Goal: Information Seeking & Learning: Learn about a topic

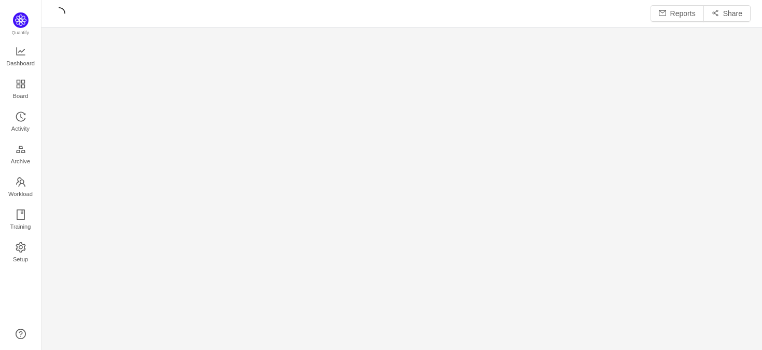
scroll to position [350, 721]
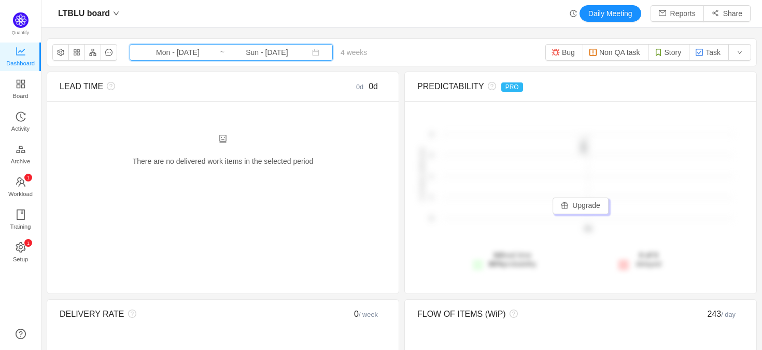
click at [312, 55] on icon "icon: calendar" at bounding box center [315, 52] width 7 height 7
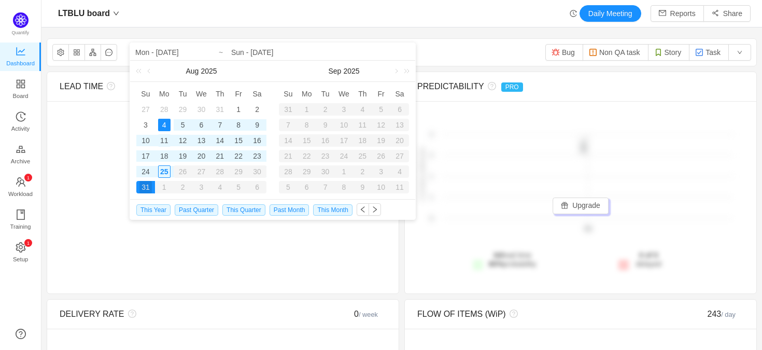
click at [163, 141] on div "11" at bounding box center [164, 140] width 12 height 12
click at [164, 173] on div "25" at bounding box center [164, 171] width 12 height 12
type input "Mon - [DATE]"
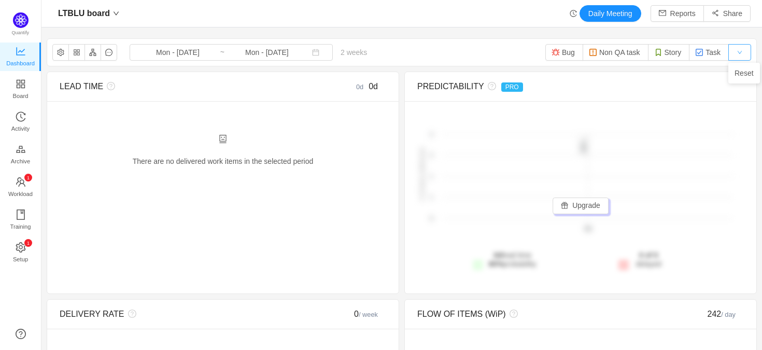
click at [748, 47] on button "button" at bounding box center [740, 52] width 23 height 17
click at [572, 45] on button "Bug" at bounding box center [565, 52] width 38 height 17
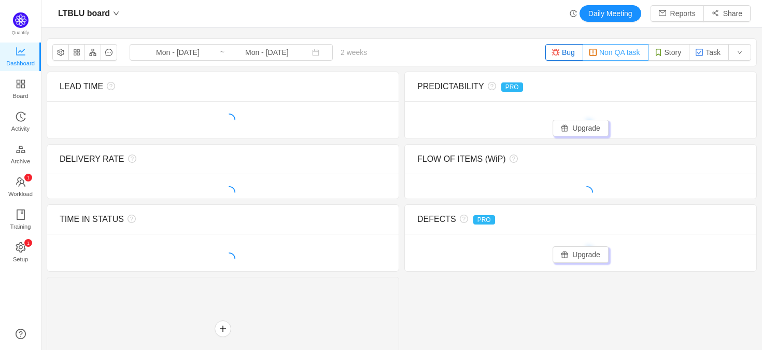
click at [595, 51] on button "Non QA task" at bounding box center [616, 52] width 66 height 17
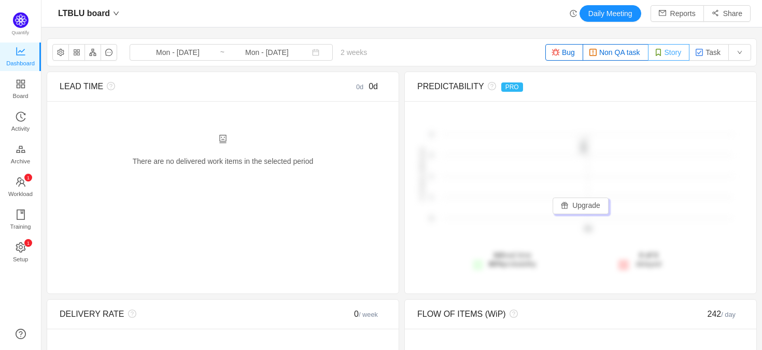
click at [652, 49] on button "Story" at bounding box center [669, 52] width 42 height 17
click at [707, 51] on button "Task" at bounding box center [709, 52] width 40 height 17
click at [61, 56] on button "button" at bounding box center [60, 52] width 17 height 17
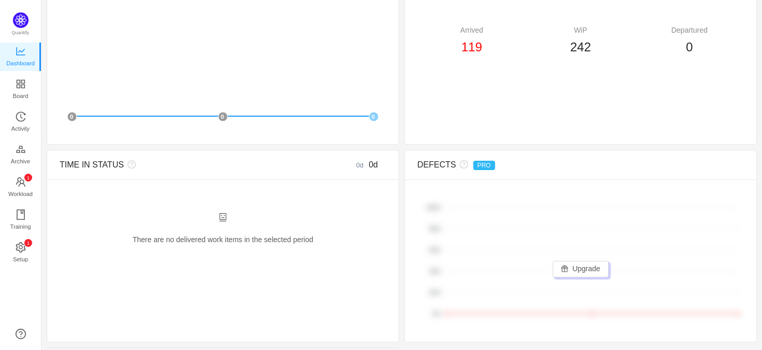
scroll to position [381, 0]
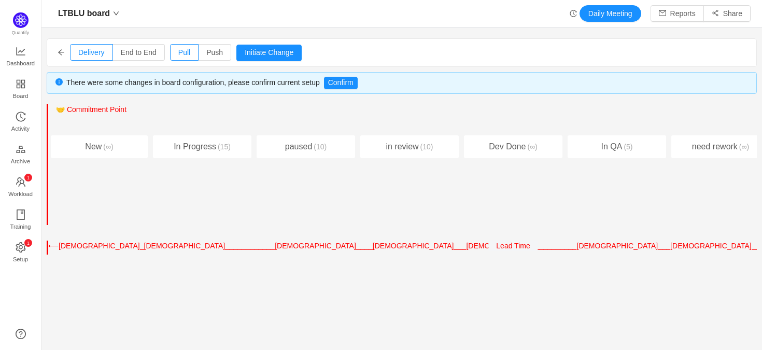
click at [209, 148] on div "In Progress (15)" at bounding box center [202, 146] width 99 height 23
click at [301, 147] on div "paused (10)" at bounding box center [306, 146] width 99 height 23
click at [140, 53] on span "End to End" at bounding box center [139, 52] width 36 height 8
click at [121, 55] on input "End to End" at bounding box center [121, 55] width 0 height 0
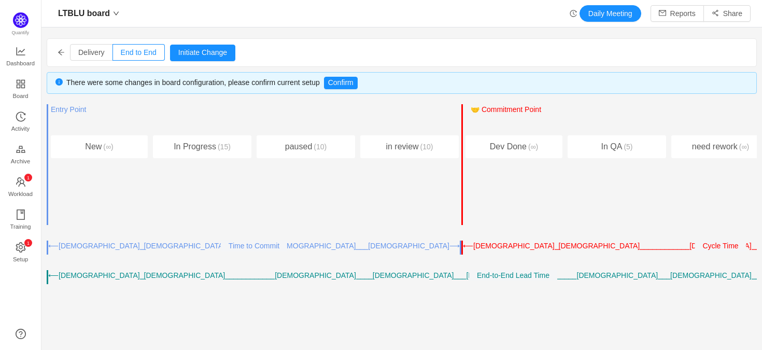
click at [65, 56] on div "Delivery End to End Pull Push Initiate Change Cancel Confirm" at bounding box center [401, 52] width 709 height 27
click at [60, 54] on icon "icon: arrow-left" at bounding box center [61, 52] width 7 height 7
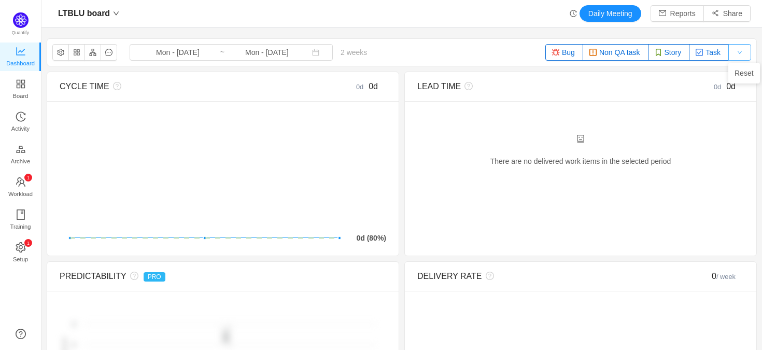
click at [743, 57] on button "button" at bounding box center [740, 52] width 23 height 17
click at [64, 54] on button "button" at bounding box center [60, 52] width 17 height 17
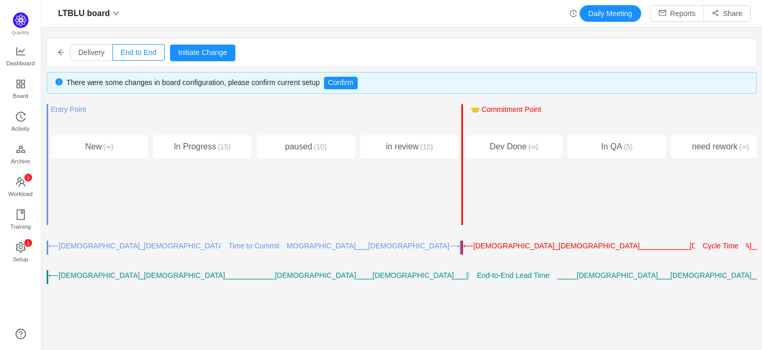
click at [58, 53] on icon "icon: arrow-left" at bounding box center [61, 52] width 7 height 7
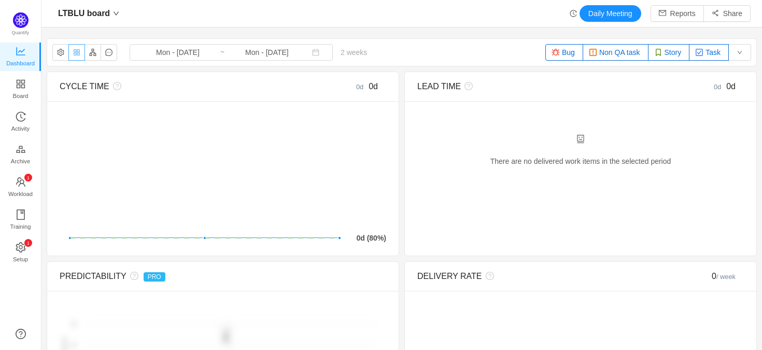
click at [78, 52] on button "button" at bounding box center [76, 52] width 17 height 17
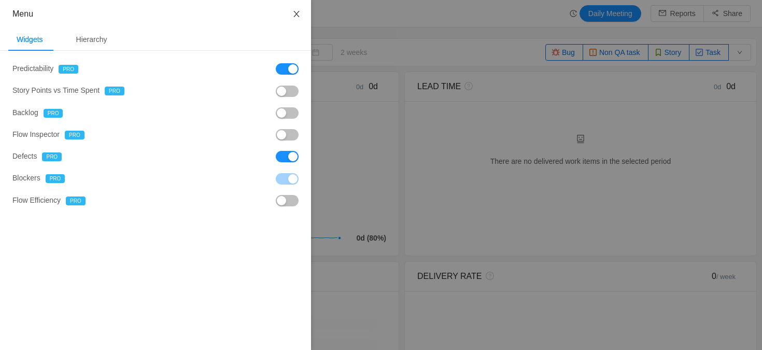
click at [292, 17] on icon "icon: close" at bounding box center [296, 14] width 8 height 8
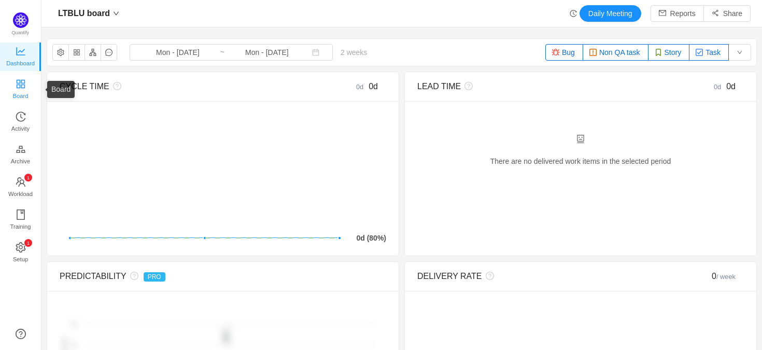
click at [13, 86] on span "Board" at bounding box center [21, 96] width 16 height 21
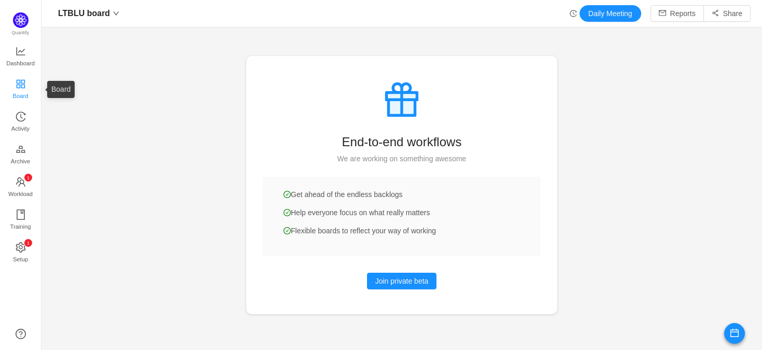
click at [19, 79] on link "Board" at bounding box center [21, 89] width 10 height 21
click at [19, 57] on span "Dashboard" at bounding box center [20, 63] width 29 height 21
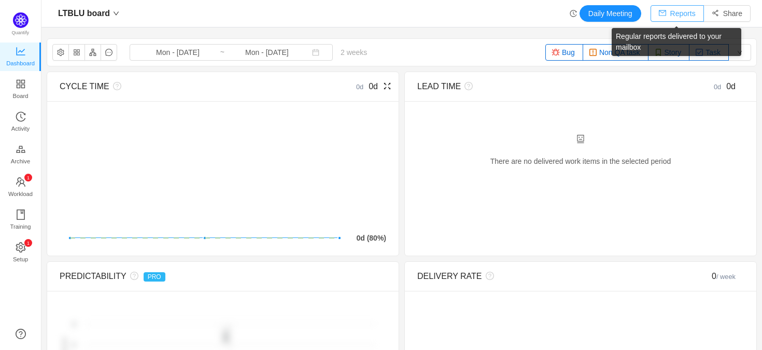
click at [680, 19] on button "Reports" at bounding box center [677, 13] width 53 height 17
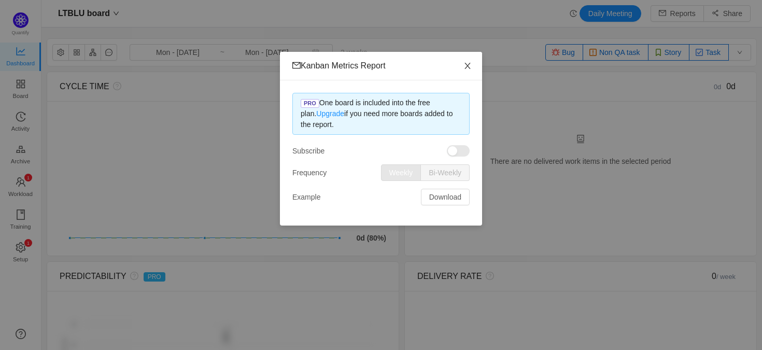
click at [469, 75] on span "Close" at bounding box center [467, 66] width 29 height 29
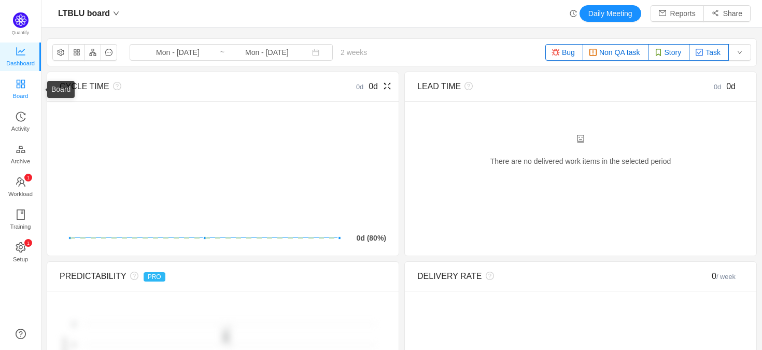
click at [13, 93] on span "Board" at bounding box center [21, 96] width 16 height 21
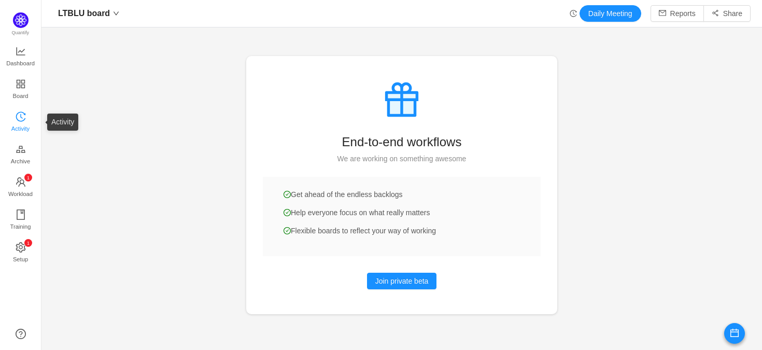
click at [11, 128] on span "Activity" at bounding box center [20, 128] width 18 height 21
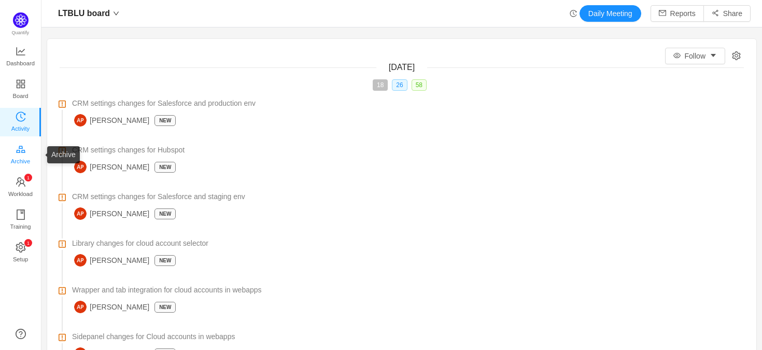
click at [19, 147] on icon "icon: gold" at bounding box center [20, 149] width 9 height 7
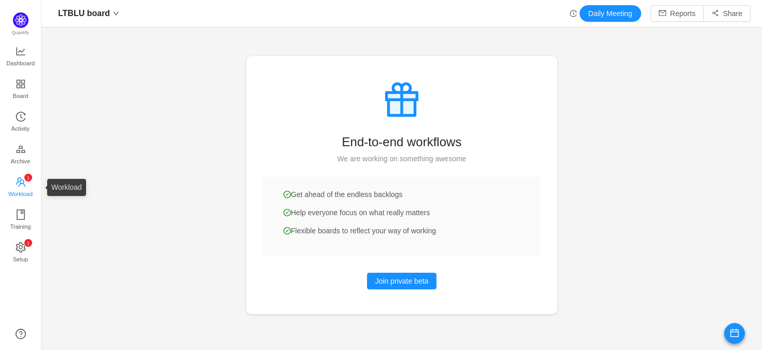
click at [21, 189] on span "Workload" at bounding box center [20, 194] width 24 height 21
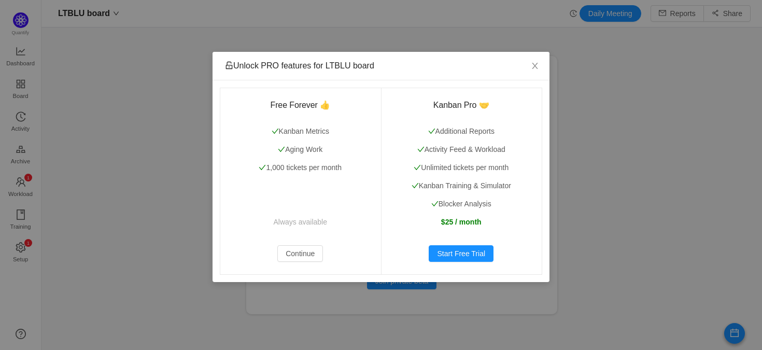
click at [20, 212] on div "Unlock PRO features for LTBLU board Free Forever 👍 Kanban Metrics Aging Work 1,…" at bounding box center [381, 175] width 762 height 350
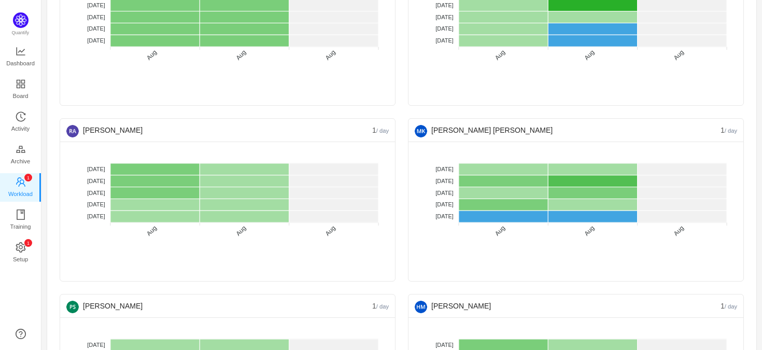
scroll to position [1723, 0]
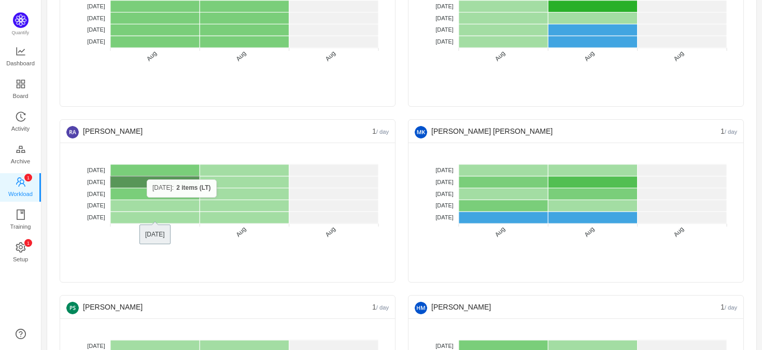
click at [147, 179] on rect at bounding box center [154, 182] width 89 height 12
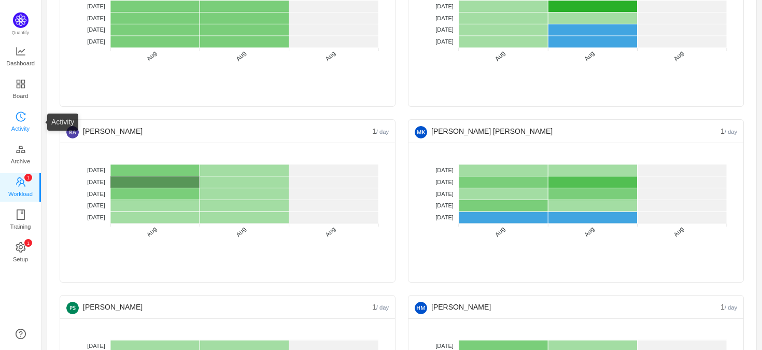
click at [21, 127] on span "Activity" at bounding box center [20, 128] width 18 height 21
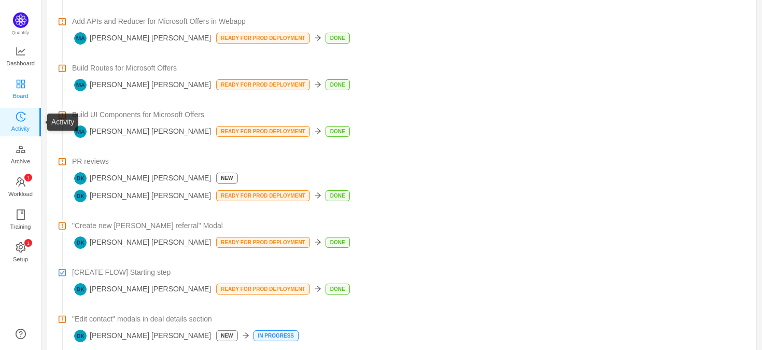
click at [21, 91] on span "Board" at bounding box center [21, 96] width 16 height 21
